Goal: Find specific page/section: Find specific page/section

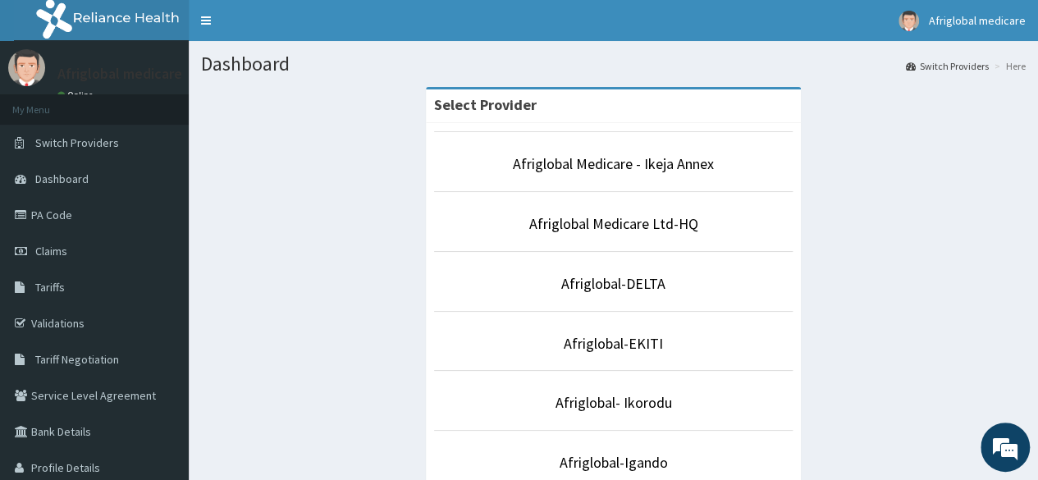
click at [627, 235] on li "Afriglobal Medicare Ltd-HQ" at bounding box center [613, 221] width 359 height 61
click at [629, 231] on link "Afriglobal Medicare Ltd-HQ" at bounding box center [613, 223] width 169 height 19
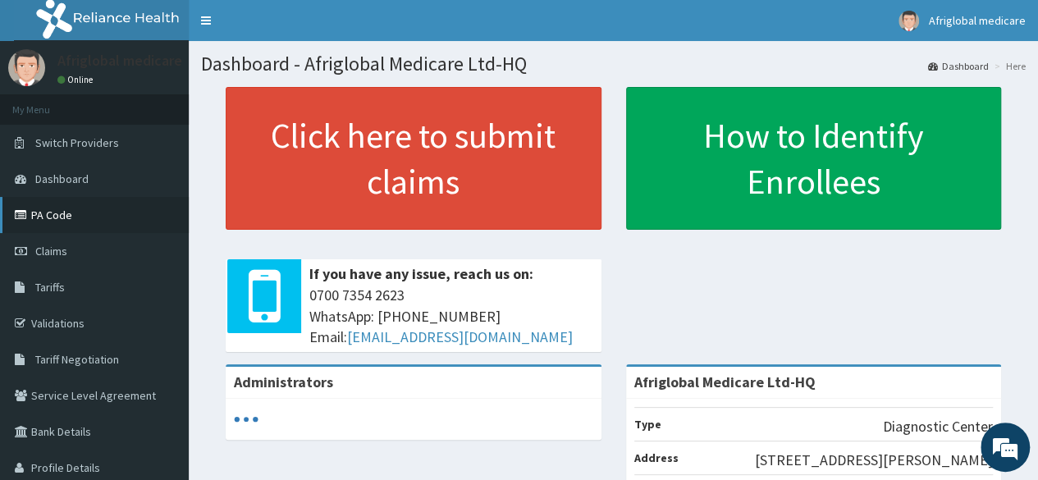
click at [79, 208] on link "PA Code" at bounding box center [94, 215] width 189 height 36
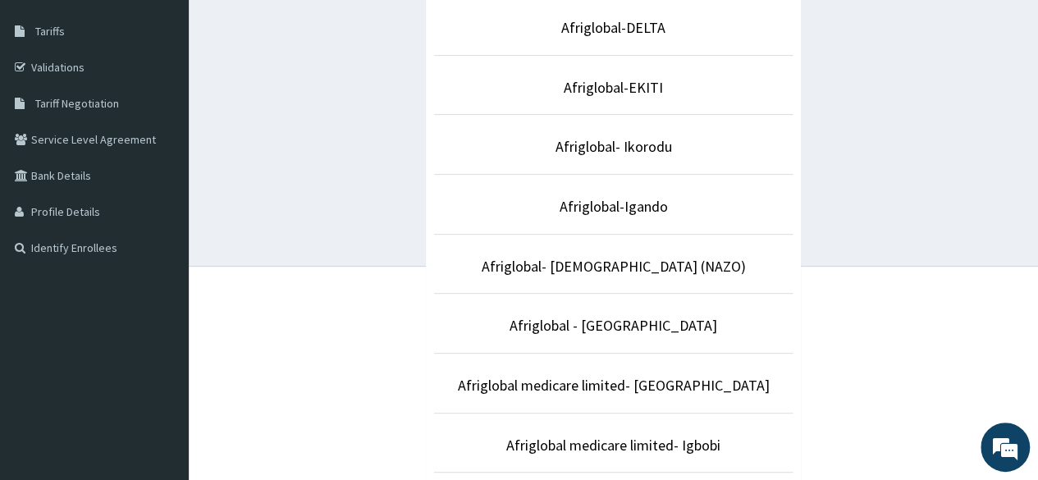
scroll to position [284, 0]
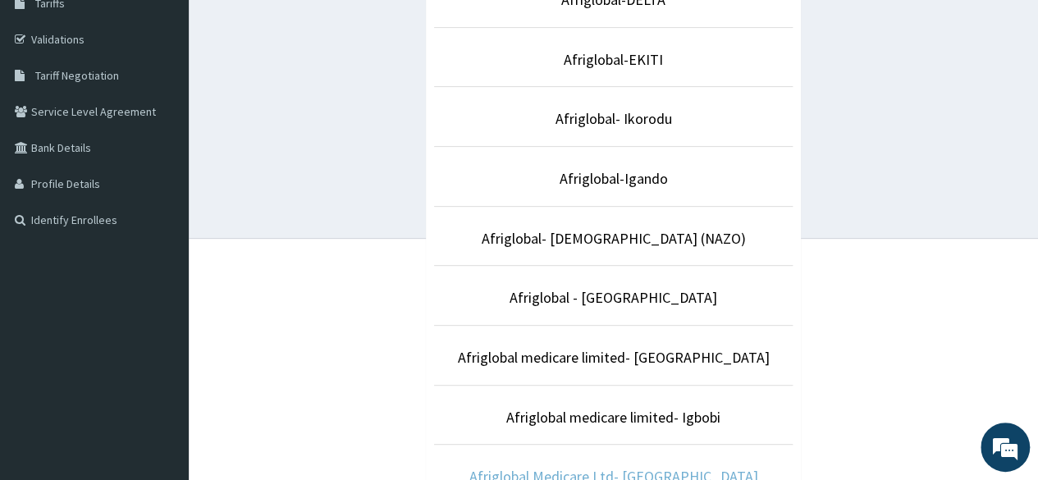
click at [673, 469] on link "Afriglobal Medicare Ltd- [GEOGRAPHIC_DATA]" at bounding box center [613, 476] width 289 height 19
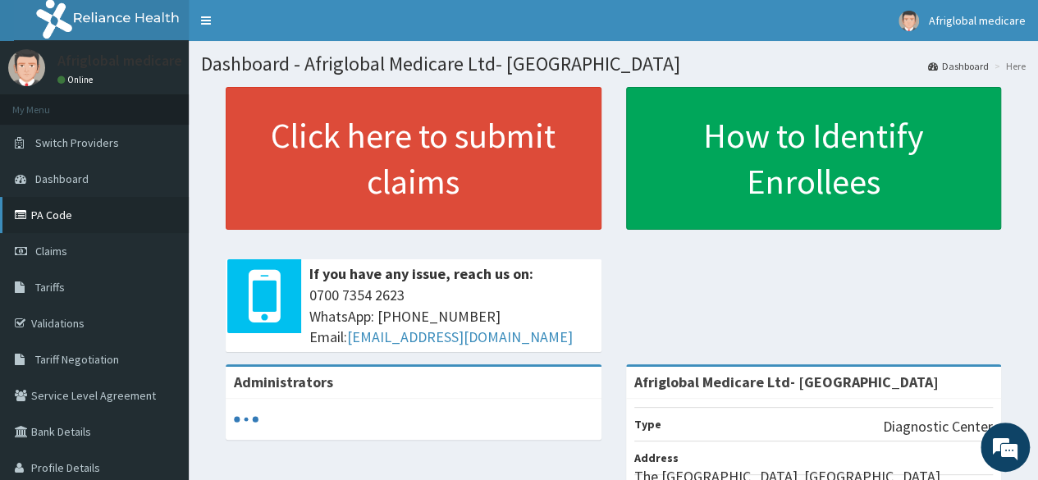
click at [66, 216] on link "PA Code" at bounding box center [94, 215] width 189 height 36
